Goal: Navigation & Orientation: Find specific page/section

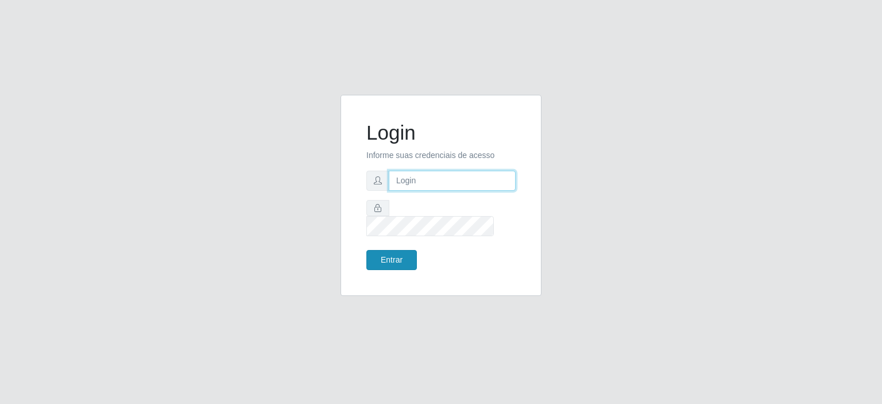
type input "johnrelley27@gmail.com"
click at [384, 250] on button "Entrar" at bounding box center [391, 260] width 51 height 20
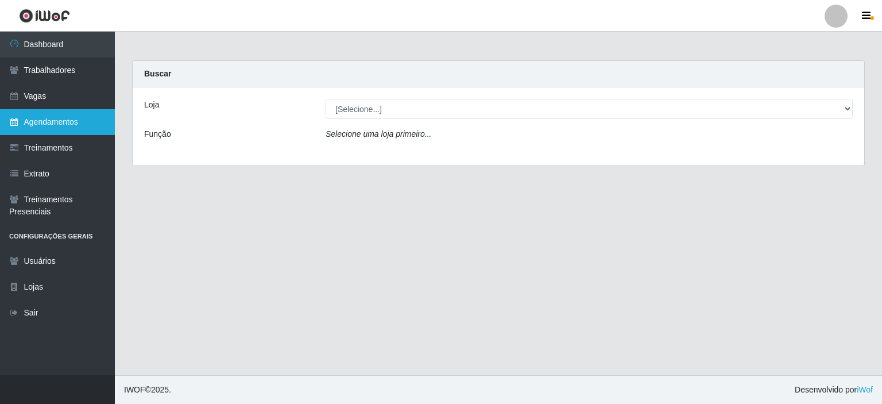
click at [39, 128] on link "Agendamentos" at bounding box center [57, 122] width 115 height 26
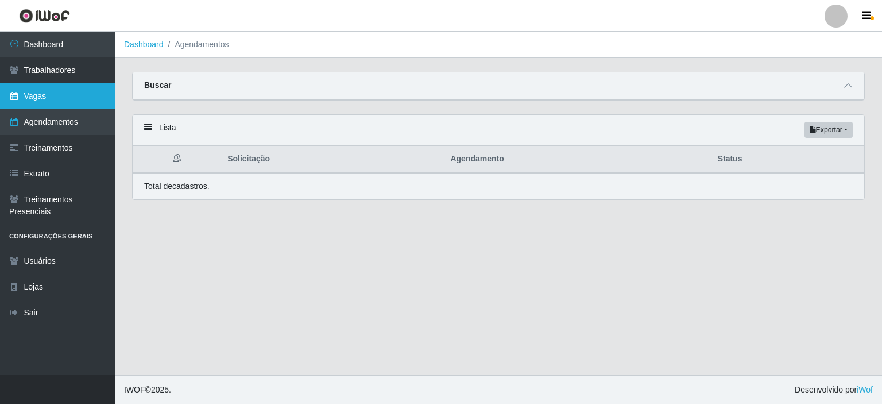
click at [30, 87] on link "Vagas" at bounding box center [57, 96] width 115 height 26
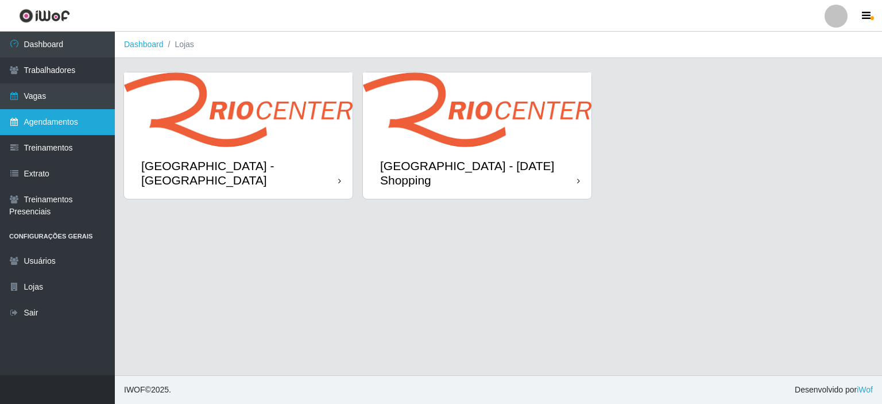
click at [31, 123] on link "Agendamentos" at bounding box center [57, 122] width 115 height 26
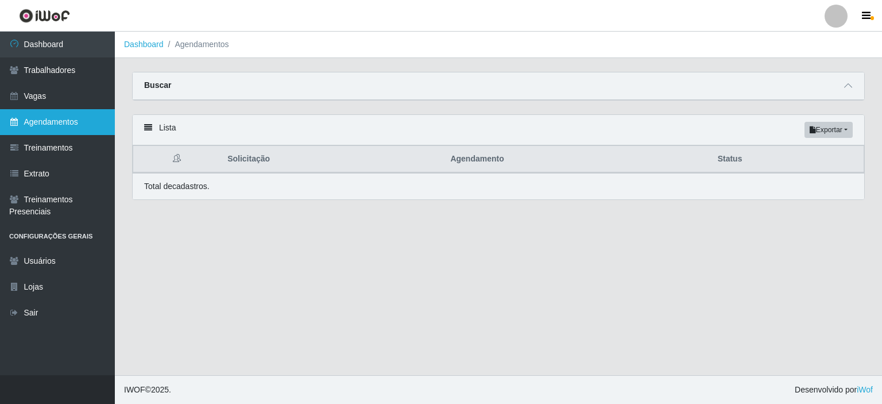
click at [34, 123] on link "Agendamentos" at bounding box center [57, 122] width 115 height 26
click at [620, 231] on main "Dashboard Agendamentos Carregando... Buscar Início em Término em Status [Seleci…" at bounding box center [498, 203] width 767 height 343
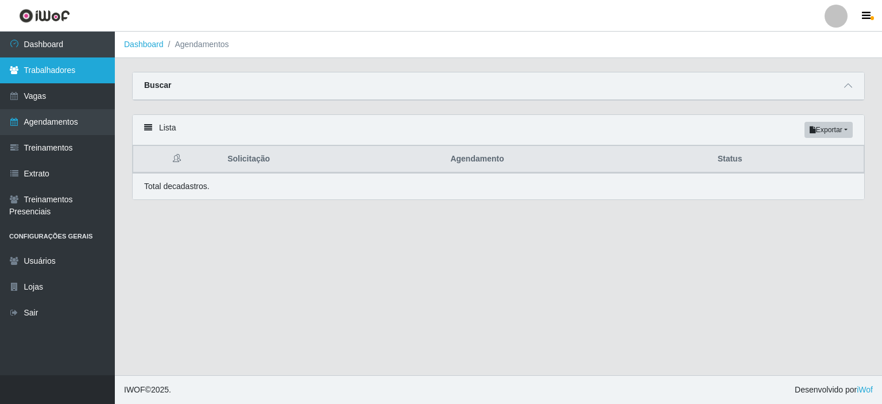
click at [38, 67] on link "Trabalhadores" at bounding box center [57, 70] width 115 height 26
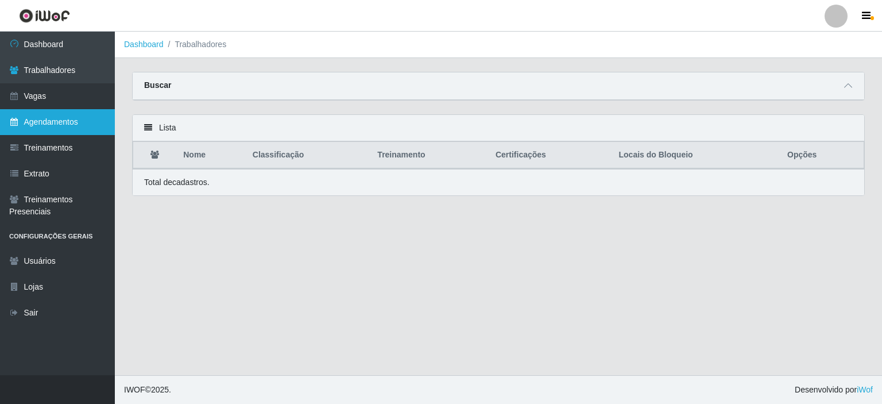
click at [34, 119] on link "Agendamentos" at bounding box center [57, 122] width 115 height 26
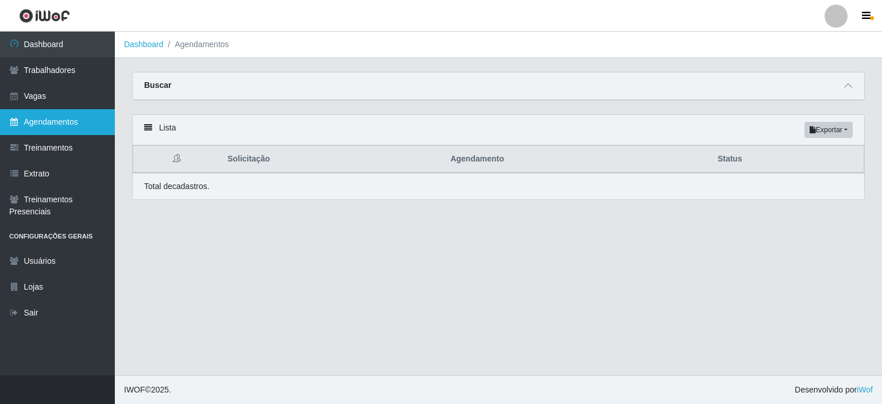
click at [37, 119] on link "Agendamentos" at bounding box center [57, 122] width 115 height 26
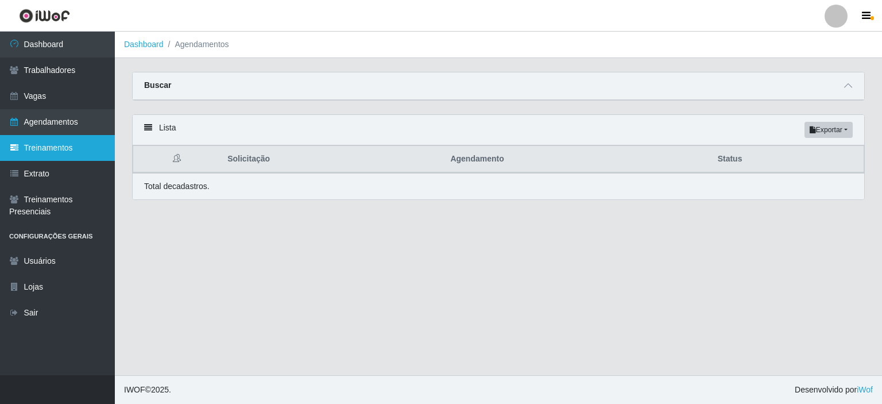
click at [45, 140] on link "Treinamentos" at bounding box center [57, 148] width 115 height 26
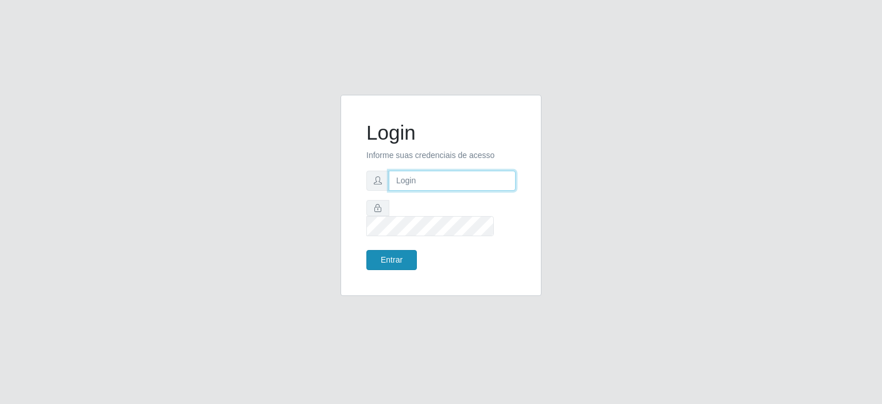
type input "johnrelley27@gmail.com"
click at [373, 251] on button "Entrar" at bounding box center [391, 260] width 51 height 20
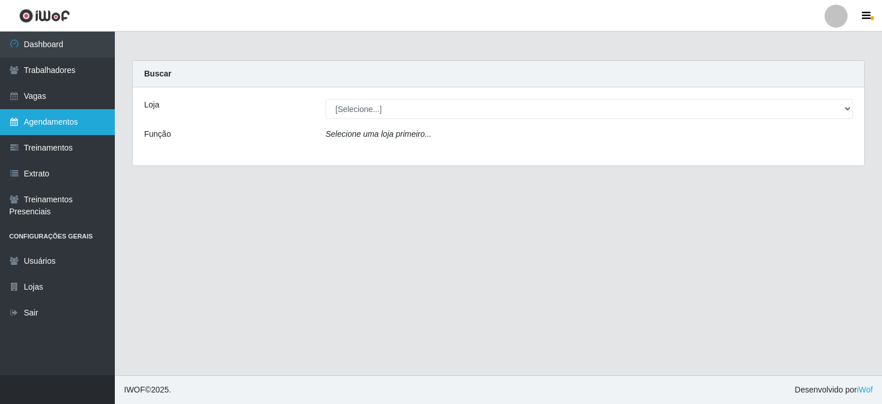
click at [36, 117] on link "Agendamentos" at bounding box center [57, 122] width 115 height 26
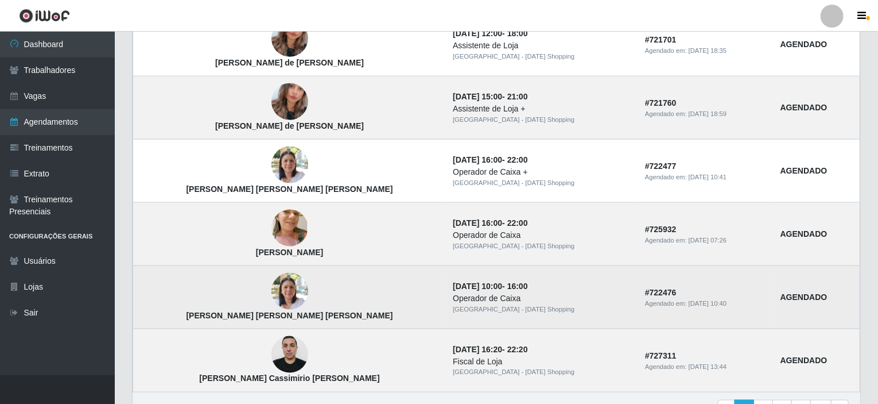
scroll to position [791, 0]
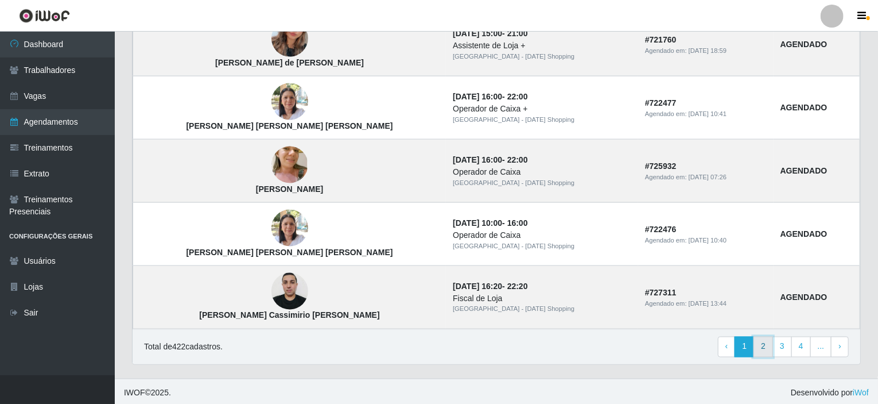
click at [764, 343] on link "2" at bounding box center [764, 346] width 20 height 21
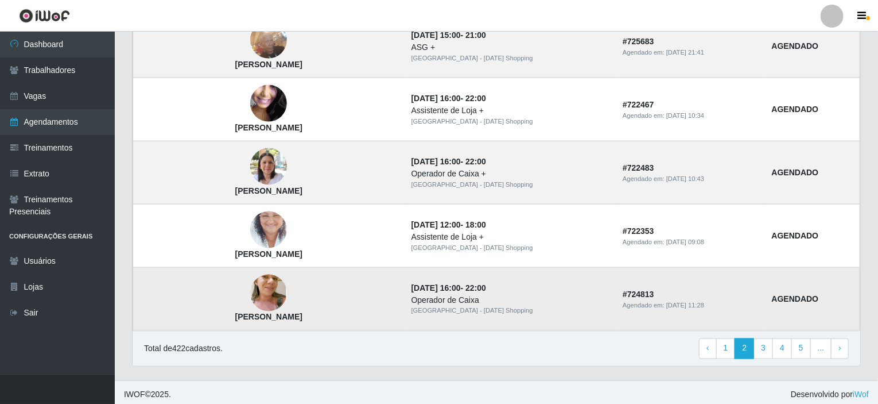
scroll to position [791, 0]
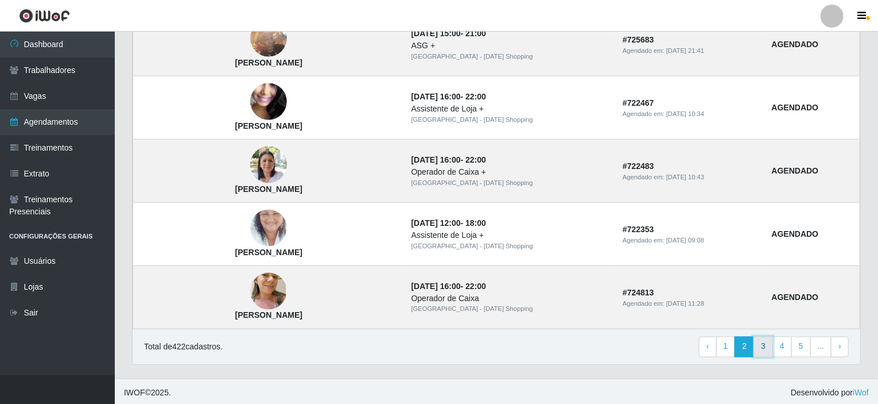
click at [761, 347] on link "3" at bounding box center [764, 346] width 20 height 21
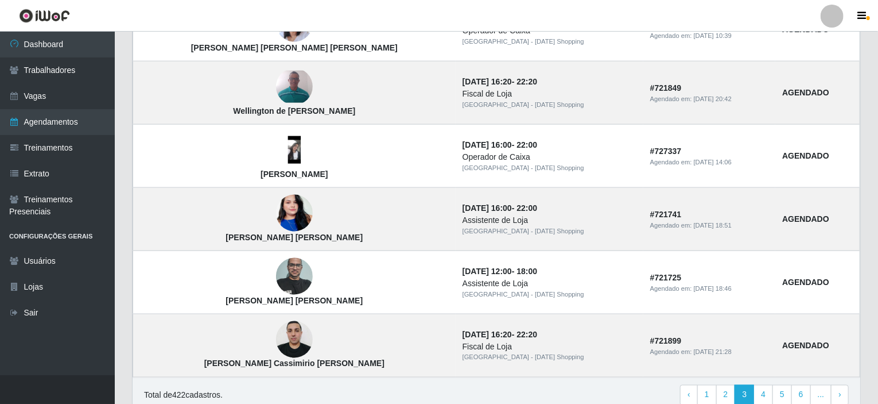
scroll to position [791, 0]
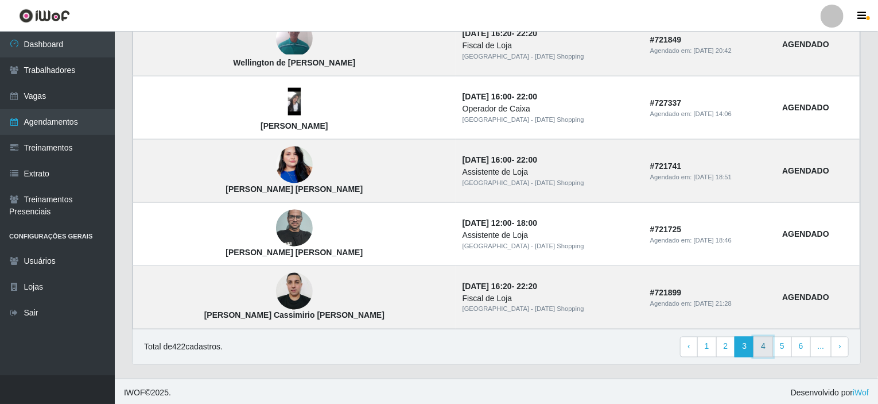
click at [768, 347] on link "4" at bounding box center [764, 346] width 20 height 21
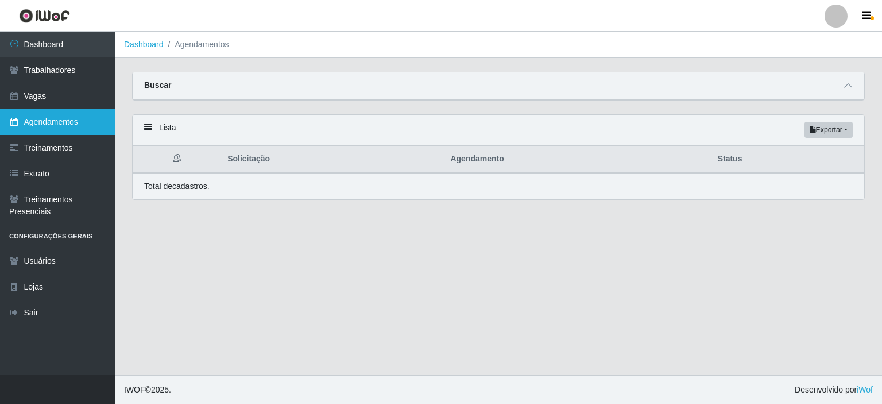
click at [31, 125] on link "Agendamentos" at bounding box center [57, 122] width 115 height 26
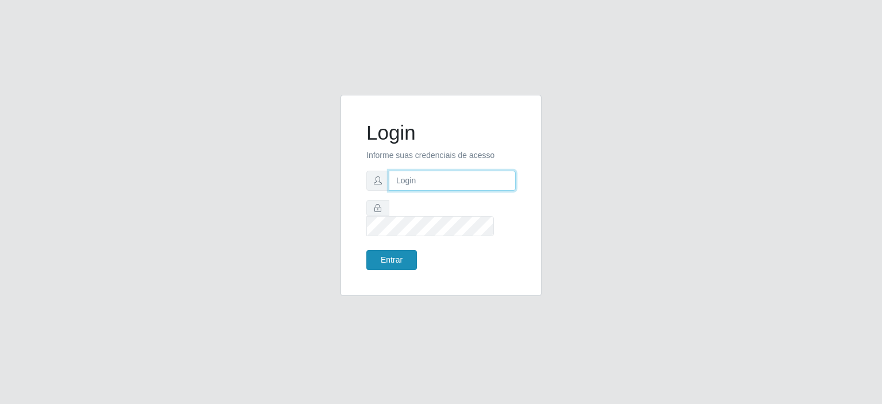
type input "[EMAIL_ADDRESS][DOMAIN_NAME]"
click at [379, 255] on button "Entrar" at bounding box center [391, 260] width 51 height 20
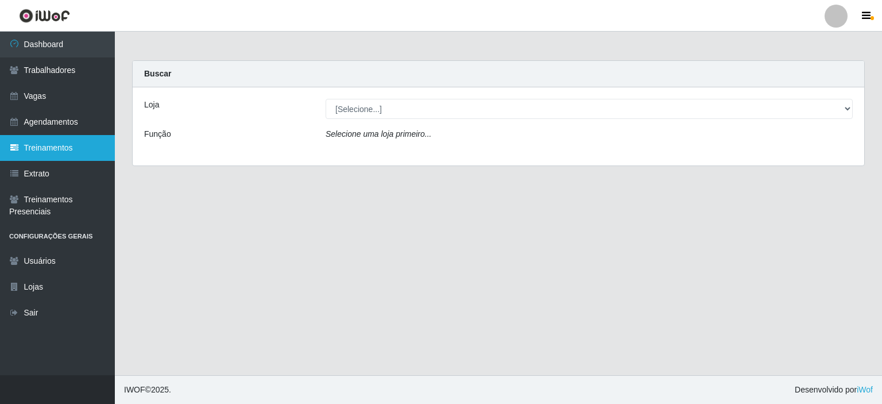
click at [53, 145] on link "Treinamentos" at bounding box center [57, 148] width 115 height 26
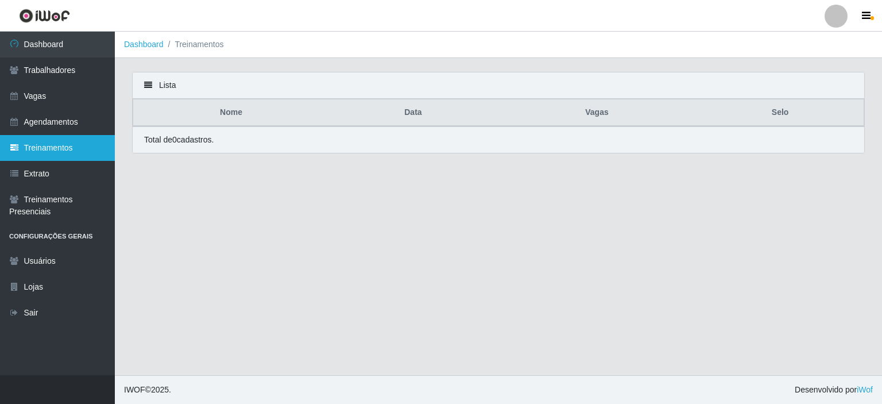
click at [29, 150] on link "Treinamentos" at bounding box center [57, 148] width 115 height 26
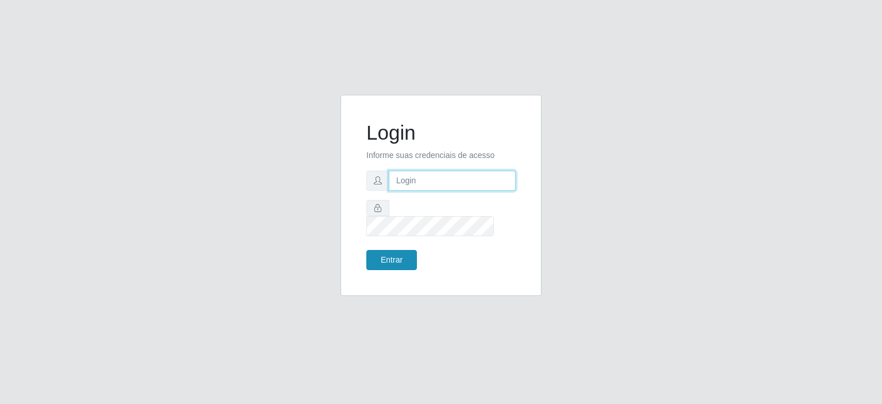
type input "[EMAIL_ADDRESS][DOMAIN_NAME]"
click at [386, 250] on button "Entrar" at bounding box center [391, 260] width 51 height 20
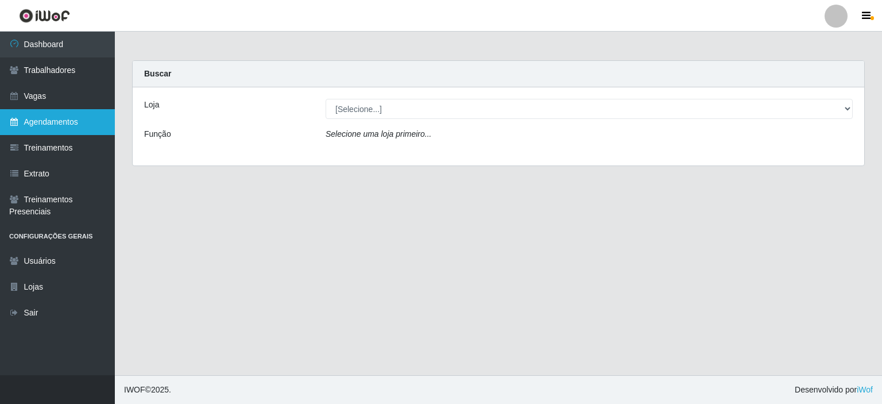
click at [60, 127] on link "Agendamentos" at bounding box center [57, 122] width 115 height 26
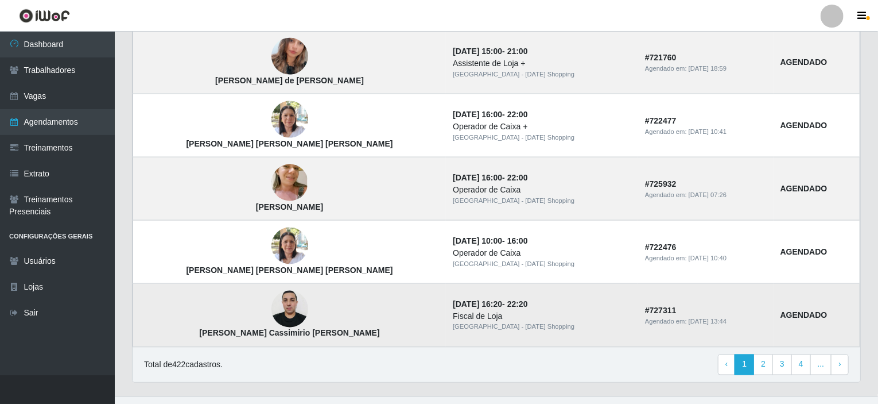
scroll to position [791, 0]
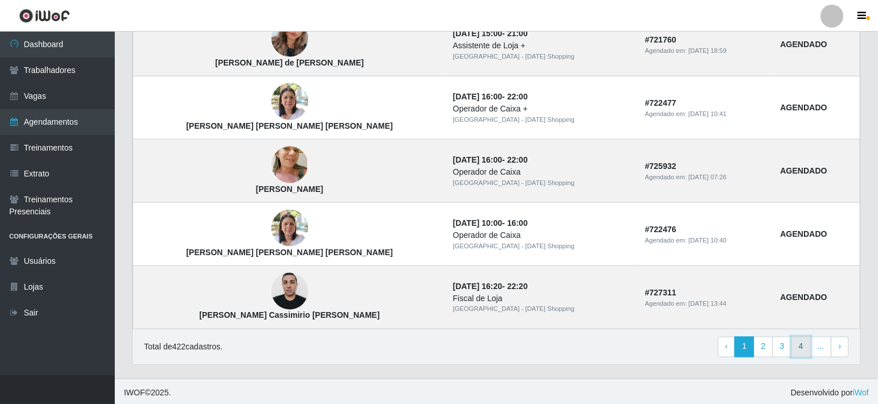
click at [801, 346] on link "4" at bounding box center [802, 346] width 20 height 21
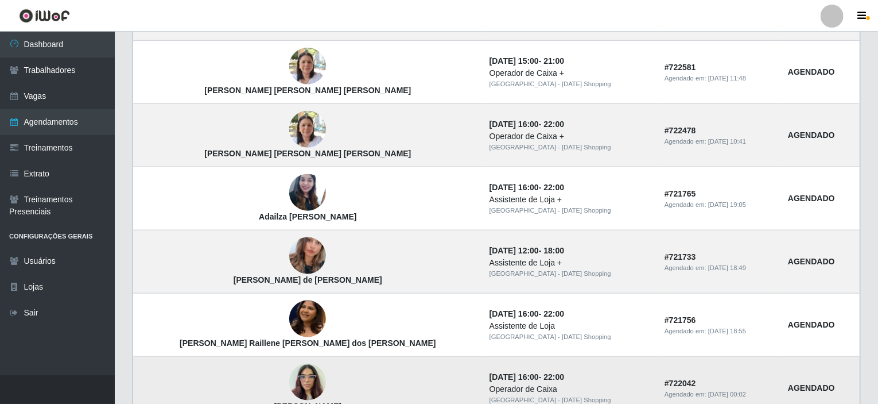
scroll to position [791, 0]
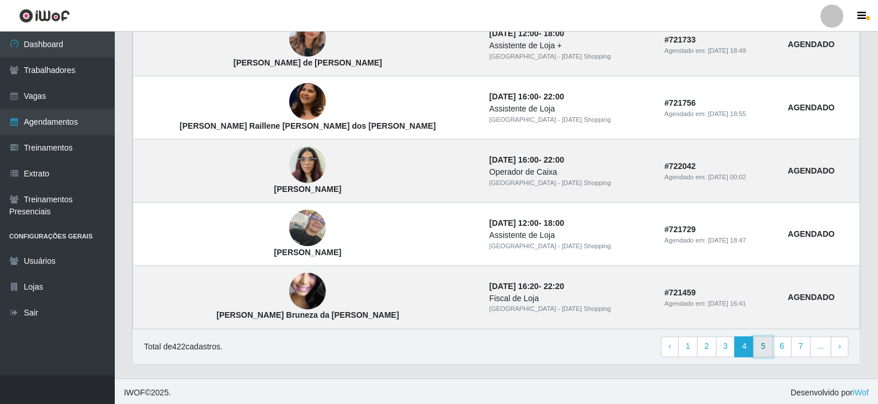
click at [767, 347] on link "5" at bounding box center [764, 346] width 20 height 21
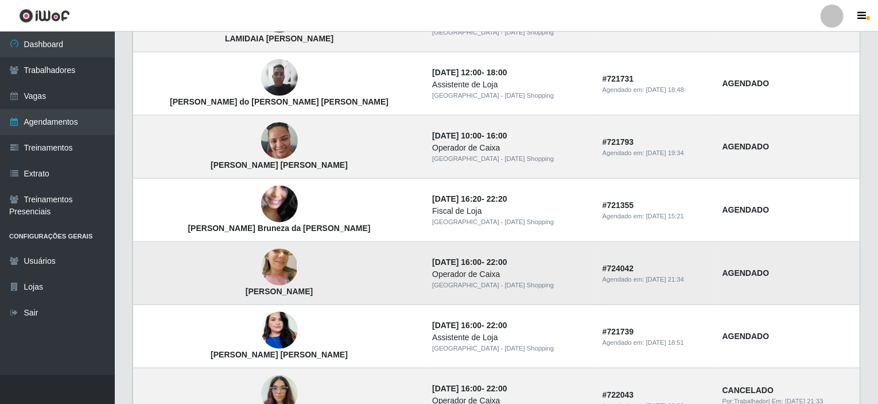
scroll to position [562, 0]
